Goal: Task Accomplishment & Management: Manage account settings

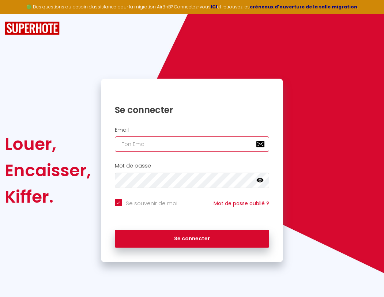
type input "l"
checkbox input "true"
type input "le"
checkbox input "true"
type input "les"
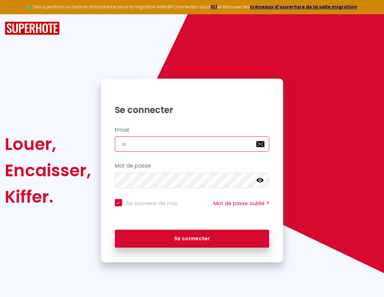
checkbox input "true"
type input "lesp"
checkbox input "true"
type input "lespa"
checkbox input "true"
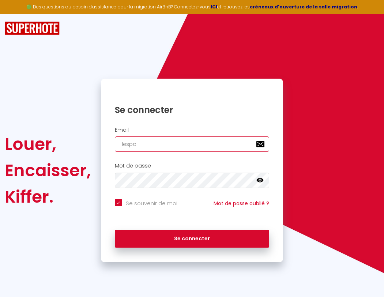
type input "lespac"
checkbox input "true"
type input "l"
checkbox input "true"
type input "lespace"
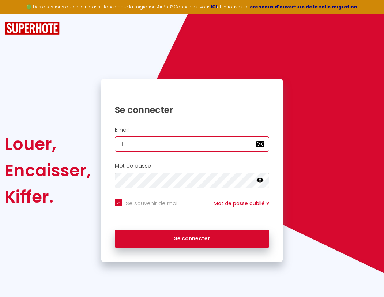
checkbox input "true"
type input "lespaced"
checkbox input "true"
type input "lespacede"
checkbox input "true"
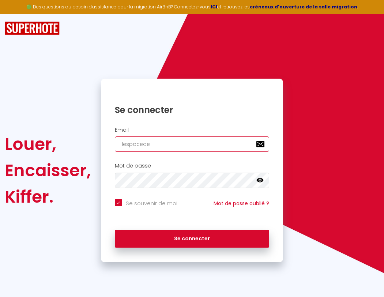
type input "lespacedet"
checkbox input "true"
type input "lespacedete"
checkbox input "true"
type input "lespacedeten"
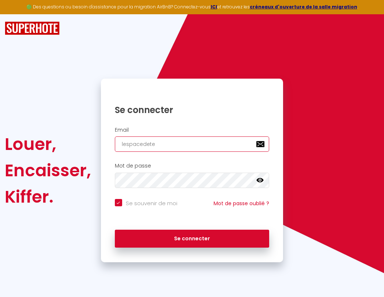
checkbox input "true"
type input "l"
checkbox input "true"
type input "le"
checkbox input "true"
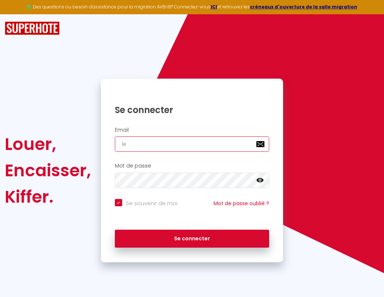
type input "les"
checkbox input "true"
type input "lesp"
checkbox input "true"
type input "lespa"
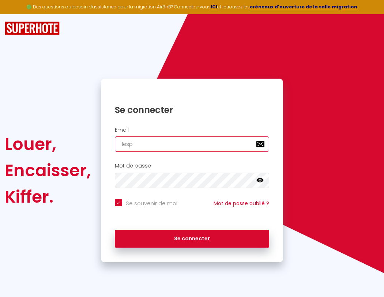
checkbox input "true"
type input "lespac"
checkbox input "true"
